Goal: Task Accomplishment & Management: Manage account settings

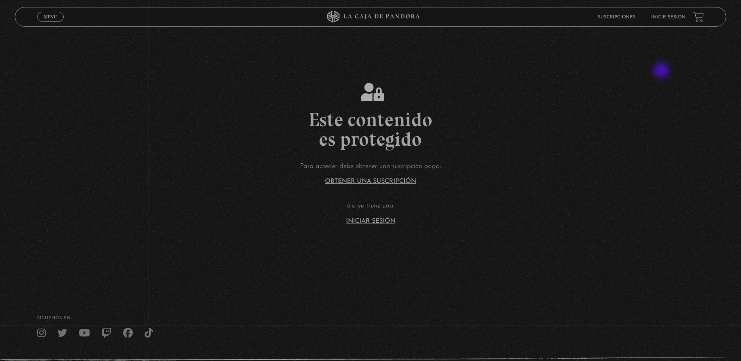
click at [662, 71] on section "Este contenido es protegido Para acceder debe obtener una suscripción paga: Obt…" at bounding box center [370, 144] width 741 height 289
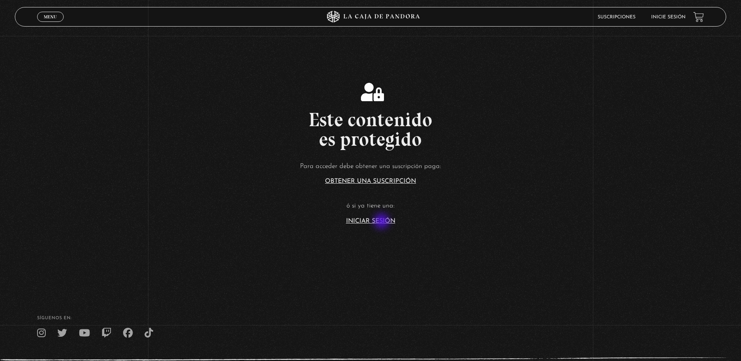
click at [382, 222] on link "Iniciar Sesión" at bounding box center [370, 221] width 49 height 6
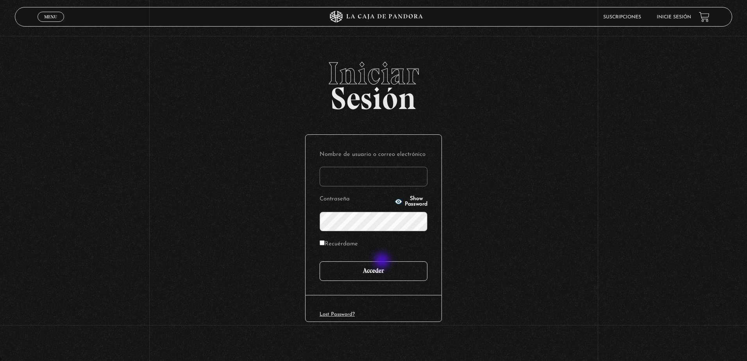
type input "sofb.1893.cr@gmail.com"
click at [385, 262] on input "Acceder" at bounding box center [373, 271] width 108 height 20
click at [389, 269] on input "Acceder" at bounding box center [373, 271] width 108 height 20
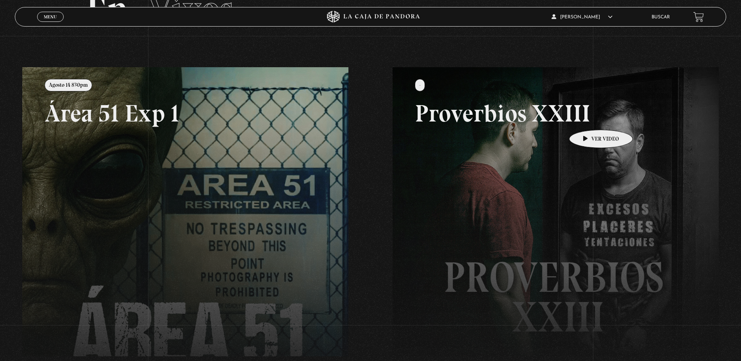
scroll to position [39, 0]
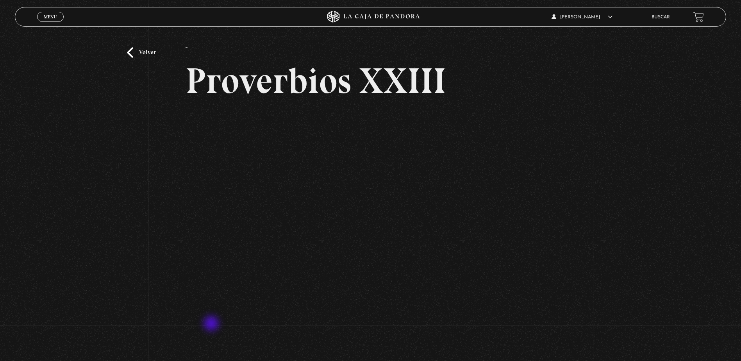
scroll to position [39, 0]
